Goal: Task Accomplishment & Management: Complete application form

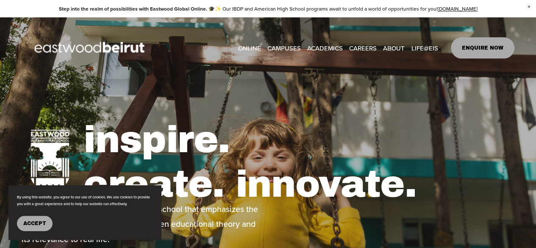
scroll to position [2, 0]
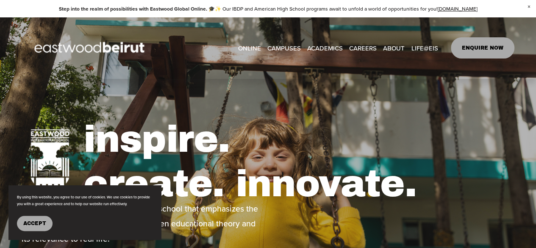
type input "*****"
click at [478, 50] on link "ENQUIRE NOW" at bounding box center [483, 47] width 64 height 21
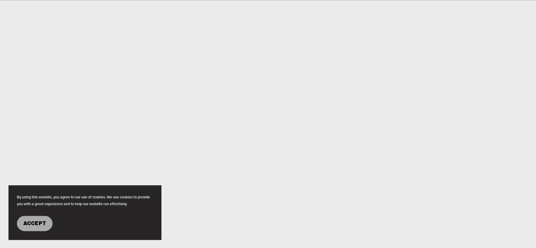
scroll to position [416, 0]
click at [38, 221] on span "Accept" at bounding box center [34, 223] width 23 height 6
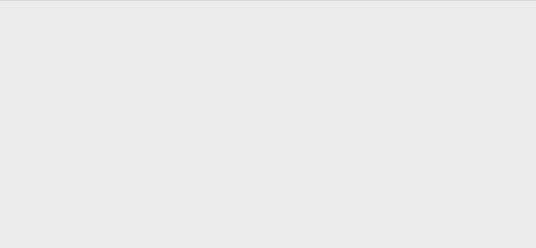
scroll to position [409, 0]
